Goal: Task Accomplishment & Management: Use online tool/utility

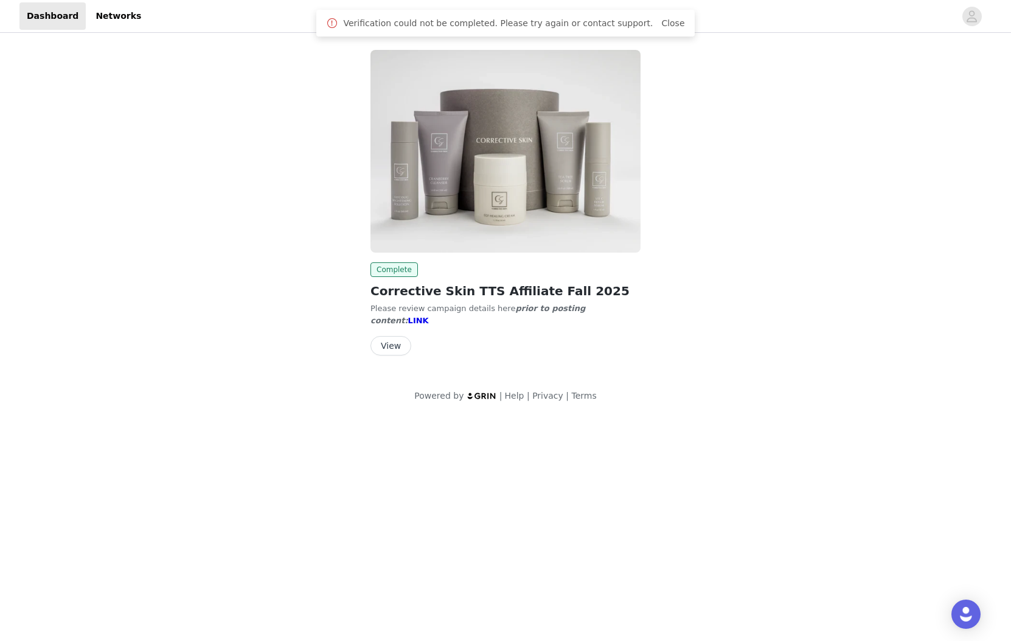
click at [385, 336] on button "View" at bounding box center [391, 345] width 41 height 19
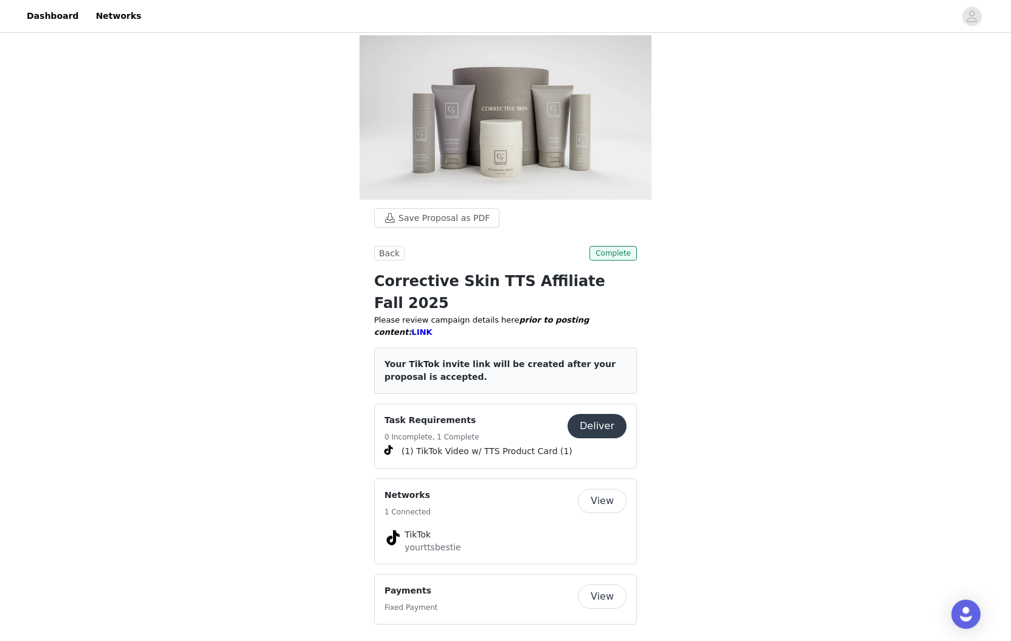
click at [602, 584] on button "View" at bounding box center [602, 596] width 49 height 24
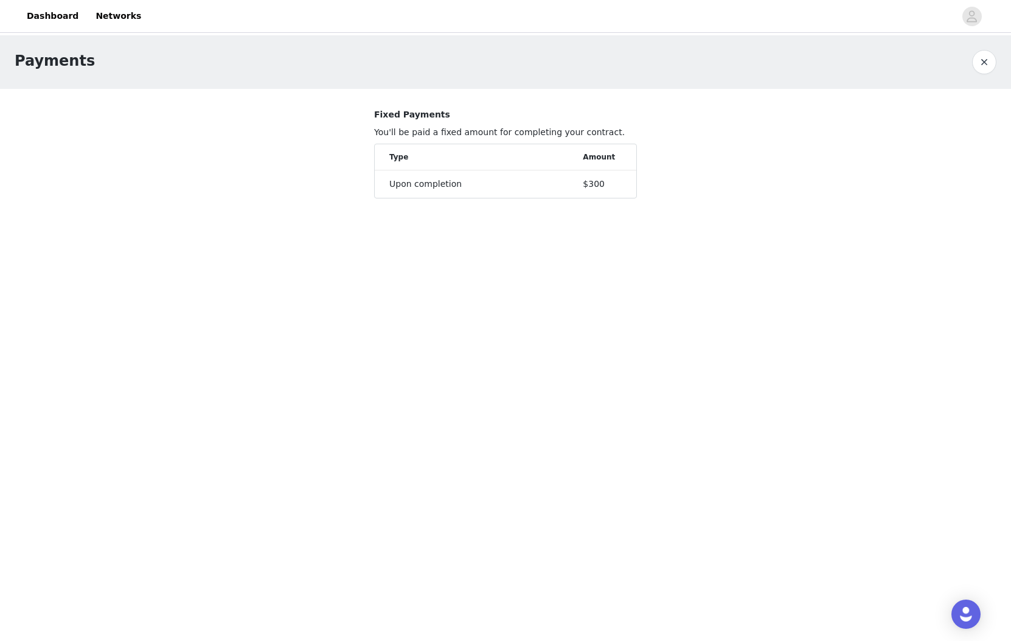
click at [985, 58] on button "button" at bounding box center [984, 62] width 24 height 24
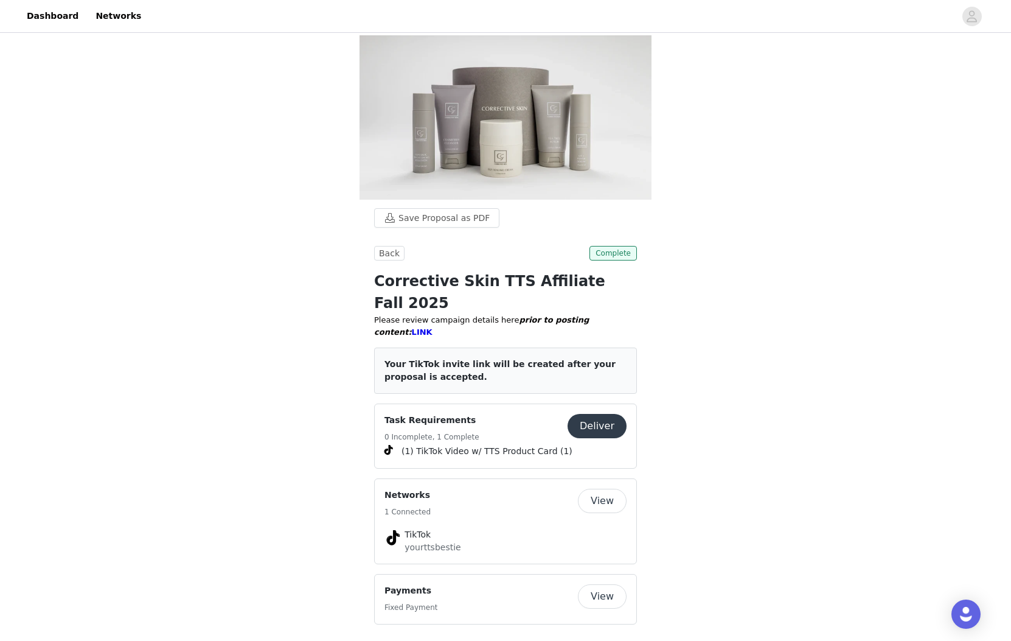
click at [605, 414] on button "Deliver" at bounding box center [597, 426] width 59 height 24
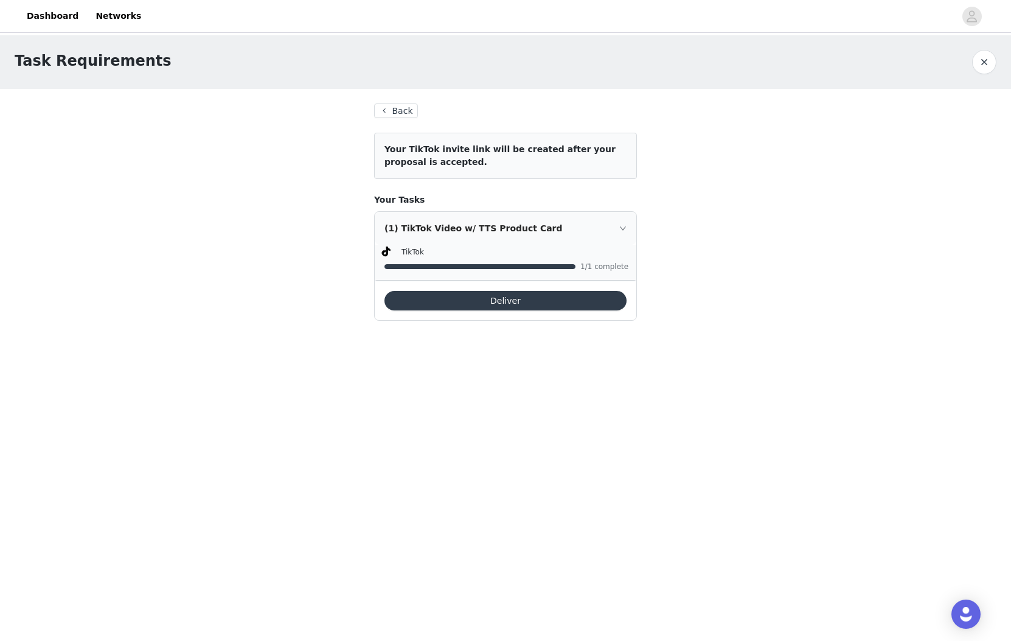
click at [514, 304] on button "Deliver" at bounding box center [506, 300] width 242 height 19
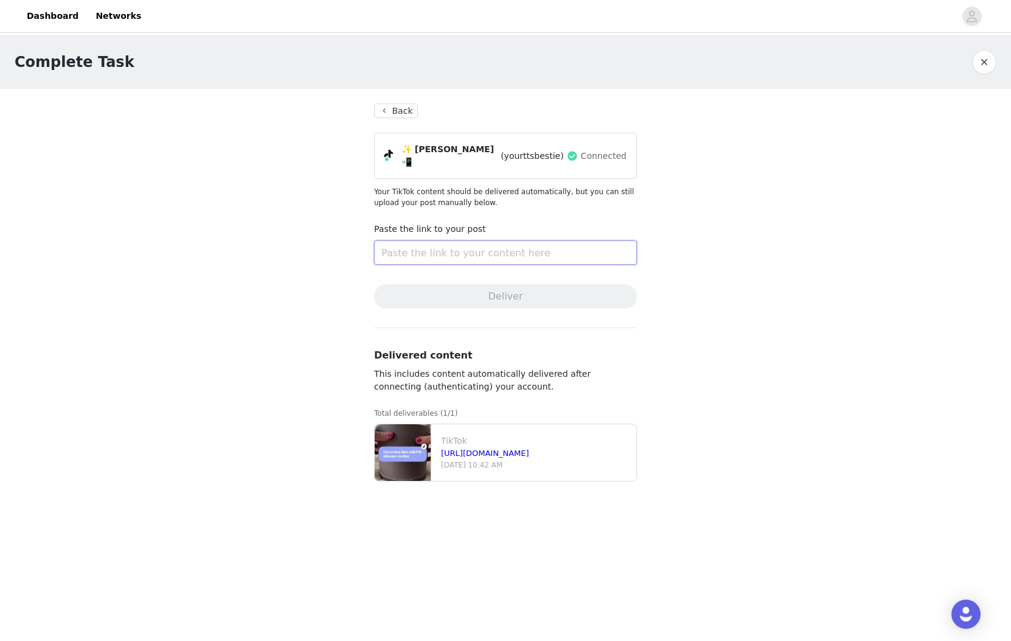
click at [473, 245] on input "text" at bounding box center [505, 252] width 263 height 24
paste input "[URL][DOMAIN_NAME]"
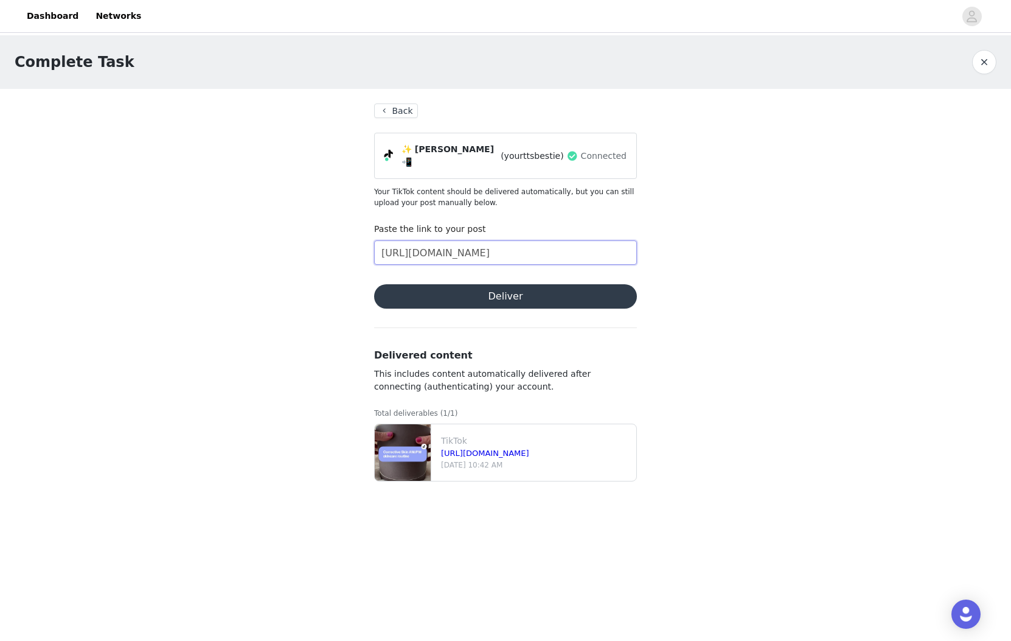
type input "[URL][DOMAIN_NAME]"
click at [483, 294] on button "Deliver" at bounding box center [505, 296] width 263 height 24
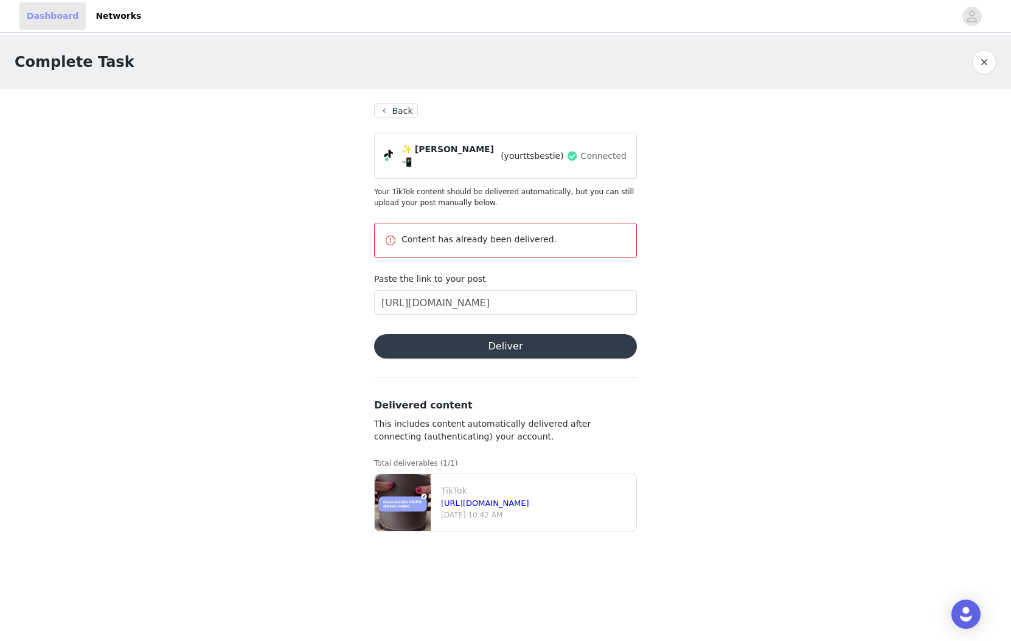
click at [60, 16] on link "Dashboard" at bounding box center [52, 15] width 66 height 27
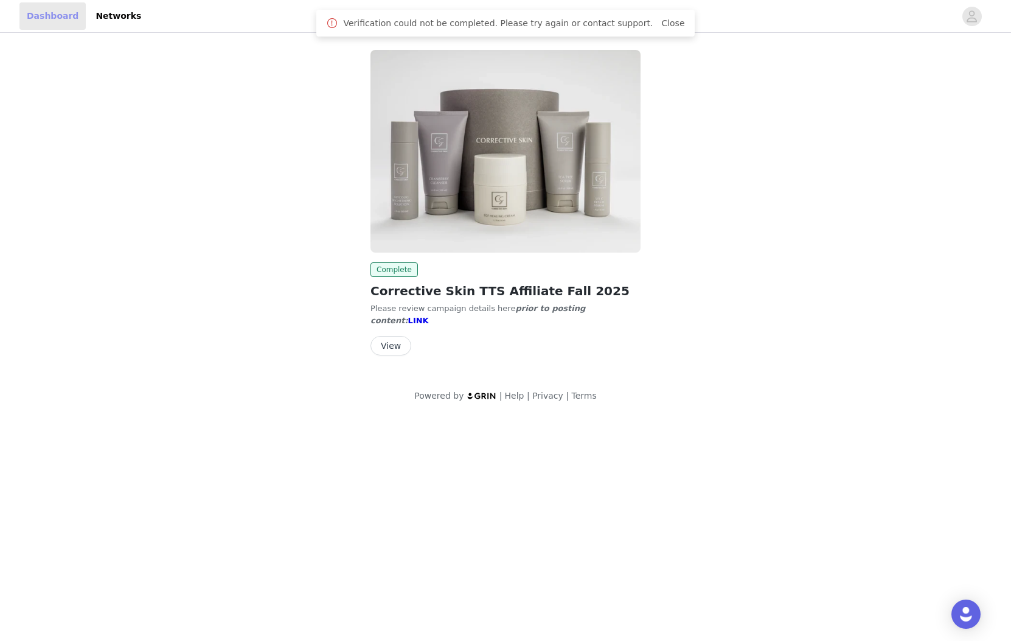
click at [55, 14] on link "Dashboard" at bounding box center [52, 15] width 66 height 27
click at [121, 16] on link "Networks" at bounding box center [118, 15] width 60 height 27
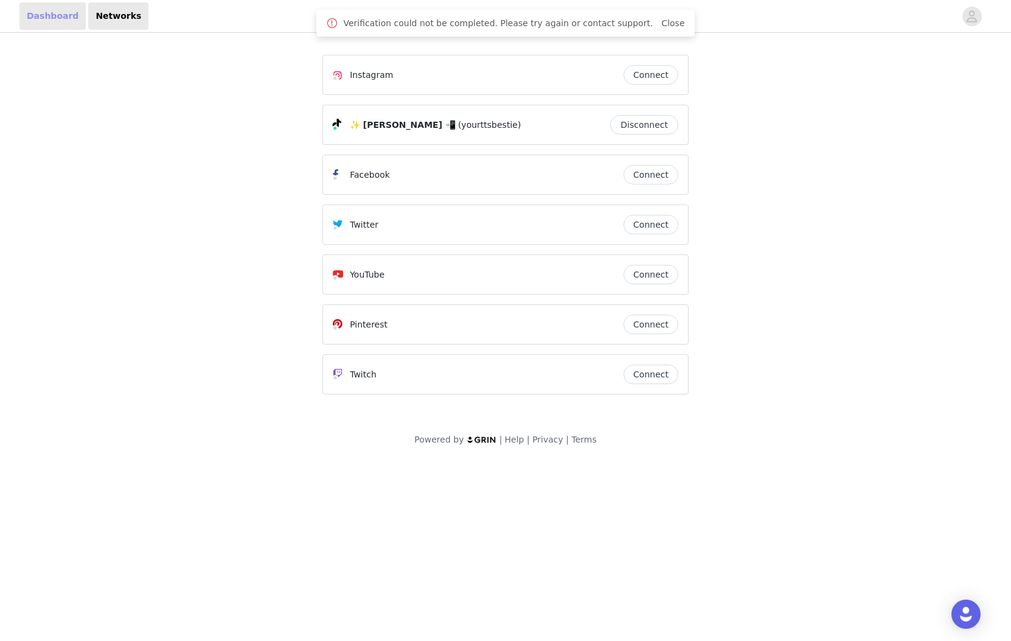
click at [24, 14] on link "Dashboard" at bounding box center [52, 15] width 66 height 27
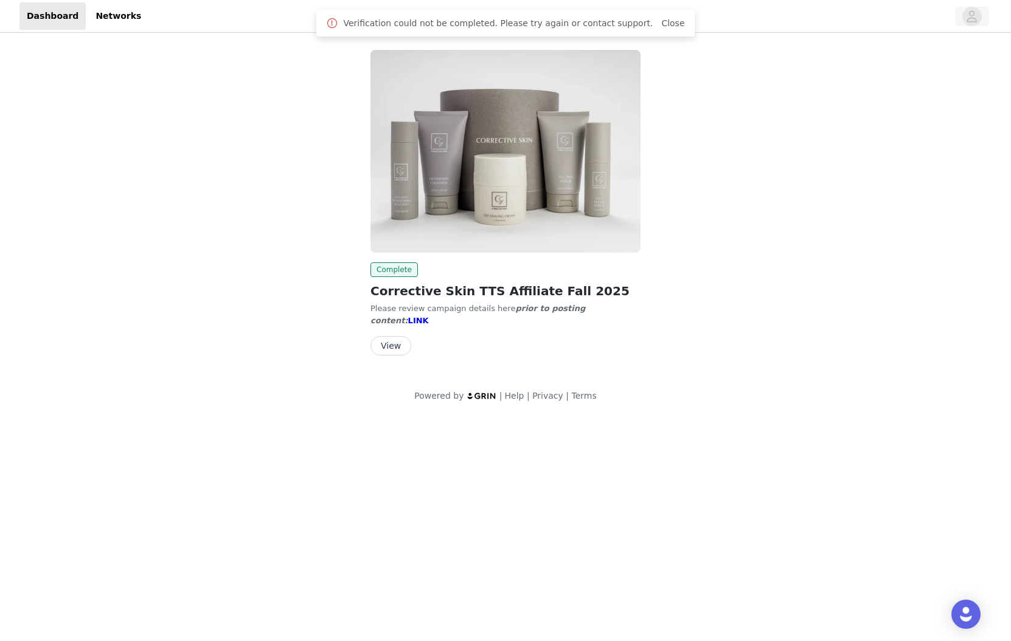
click at [970, 19] on icon "avatar" at bounding box center [972, 16] width 12 height 19
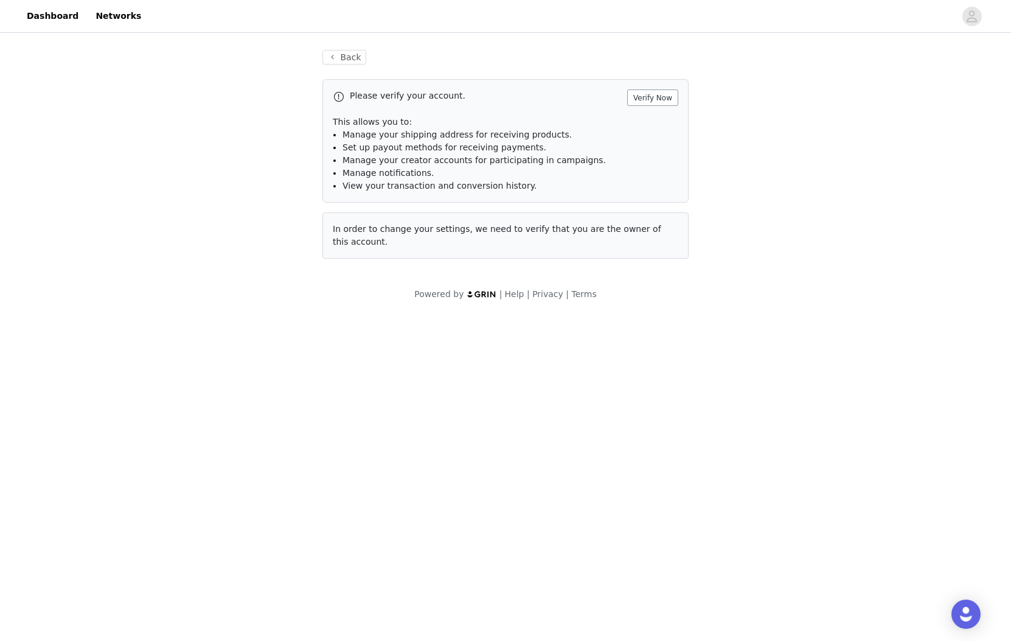
click at [644, 99] on button "Verify Now" at bounding box center [652, 97] width 51 height 16
